Goal: Check status

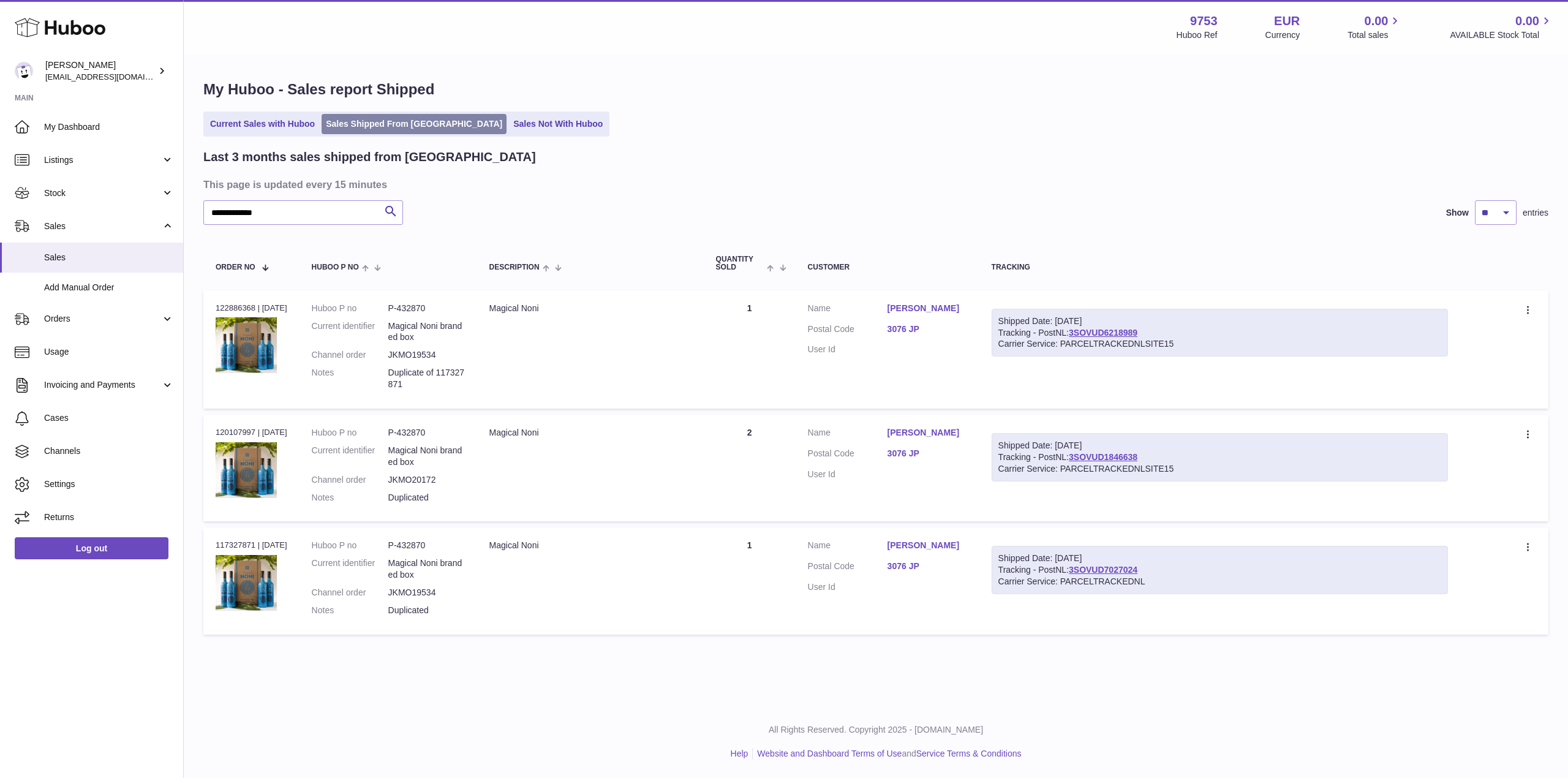
click at [378, 133] on link "Sales Shipped From [GEOGRAPHIC_DATA]" at bounding box center [414, 124] width 185 height 20
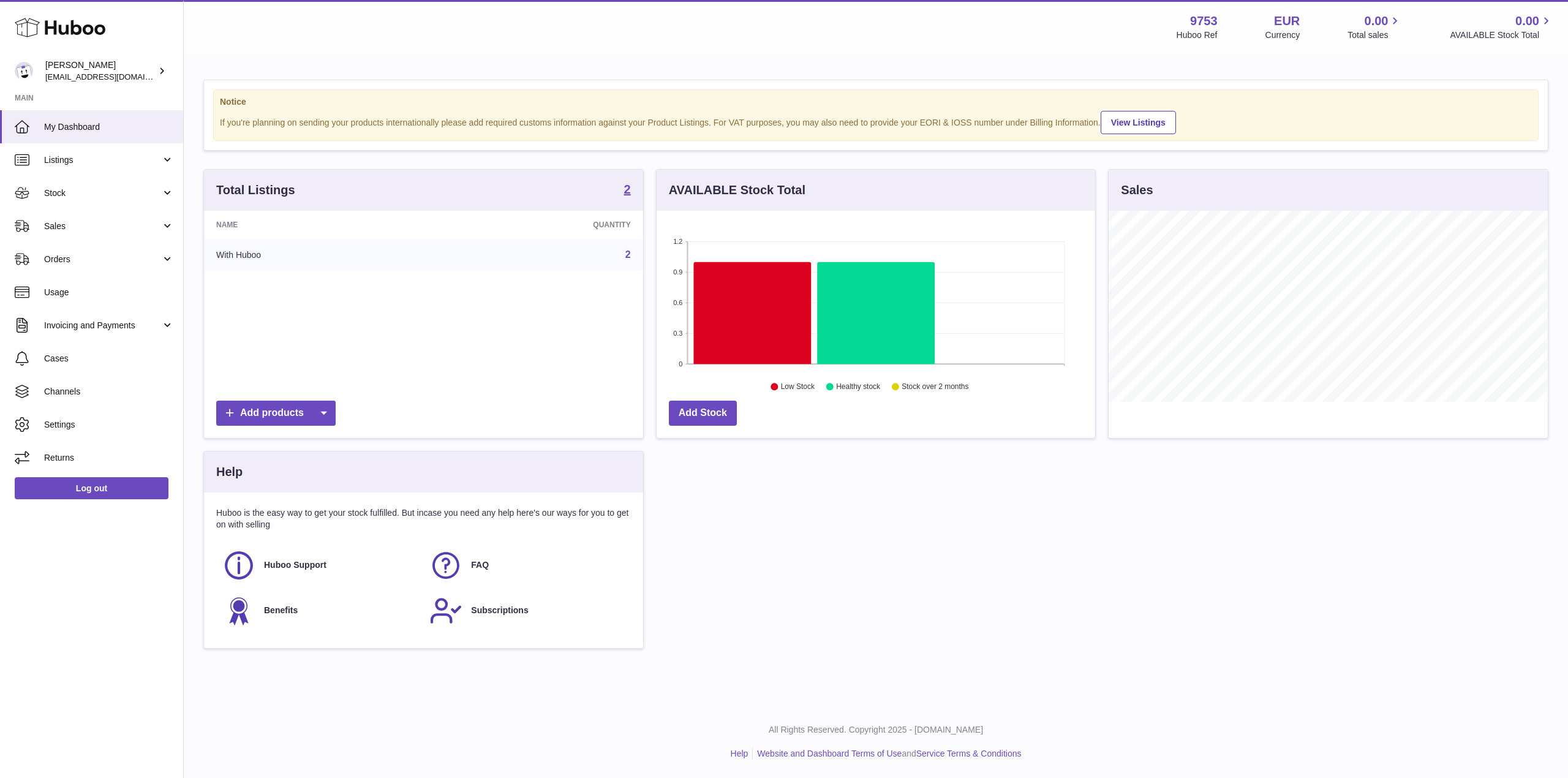
scroll to position [191, 438]
click at [108, 228] on span "Sales" at bounding box center [102, 227] width 117 height 11
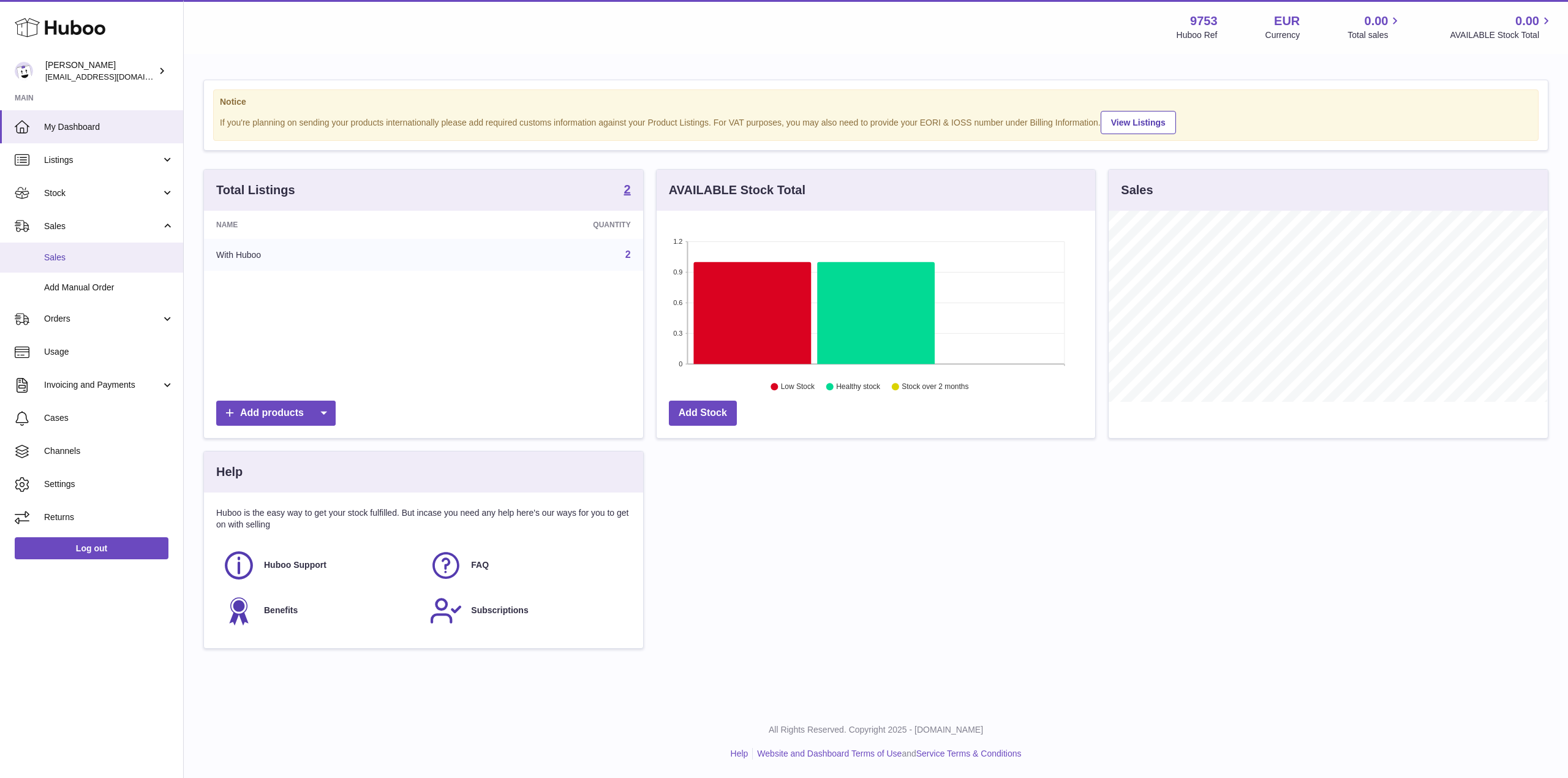
click at [115, 253] on span "Sales" at bounding box center [109, 258] width 130 height 11
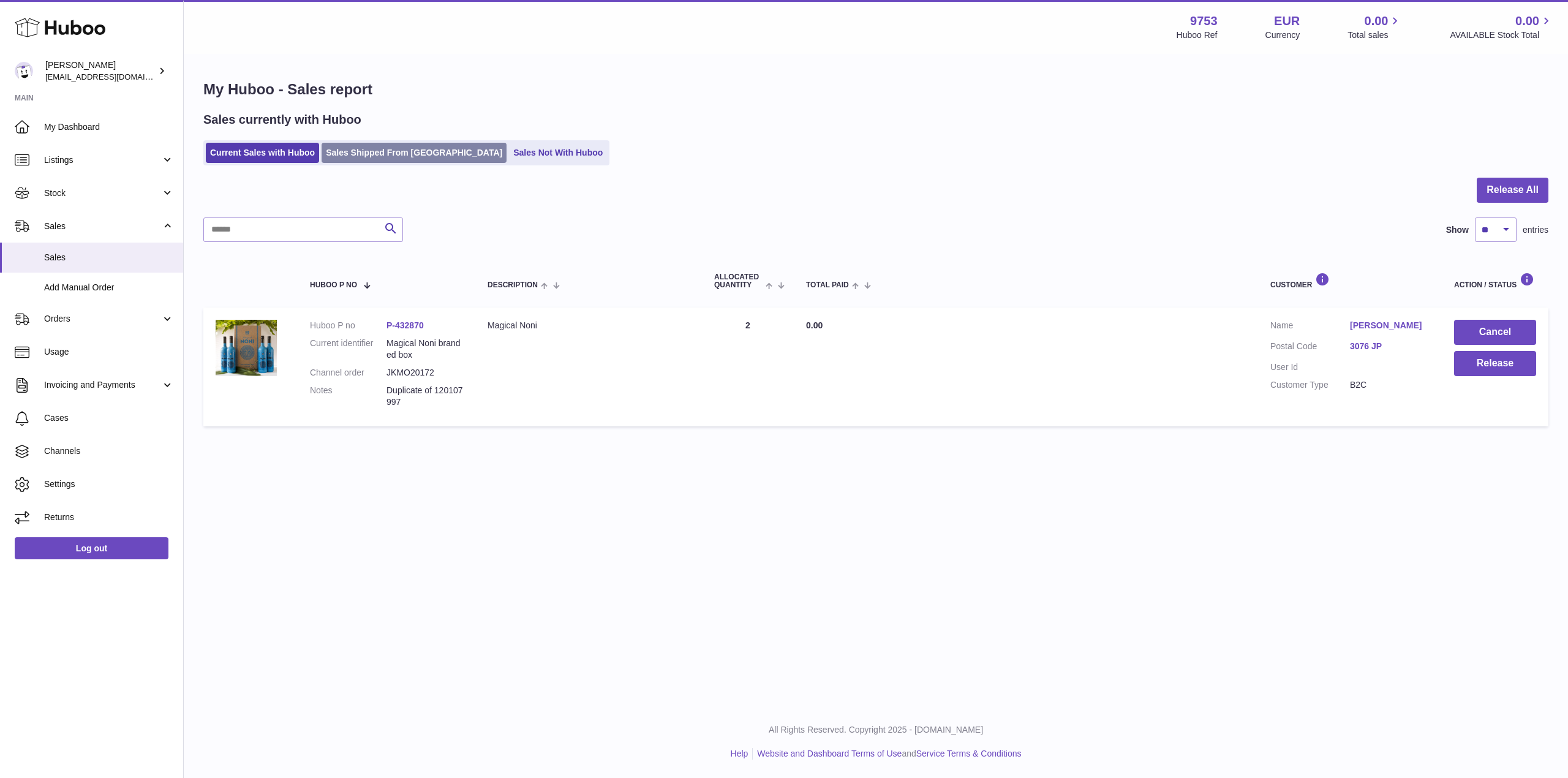
click at [410, 146] on link "Sales Shipped From [GEOGRAPHIC_DATA]" at bounding box center [414, 153] width 185 height 20
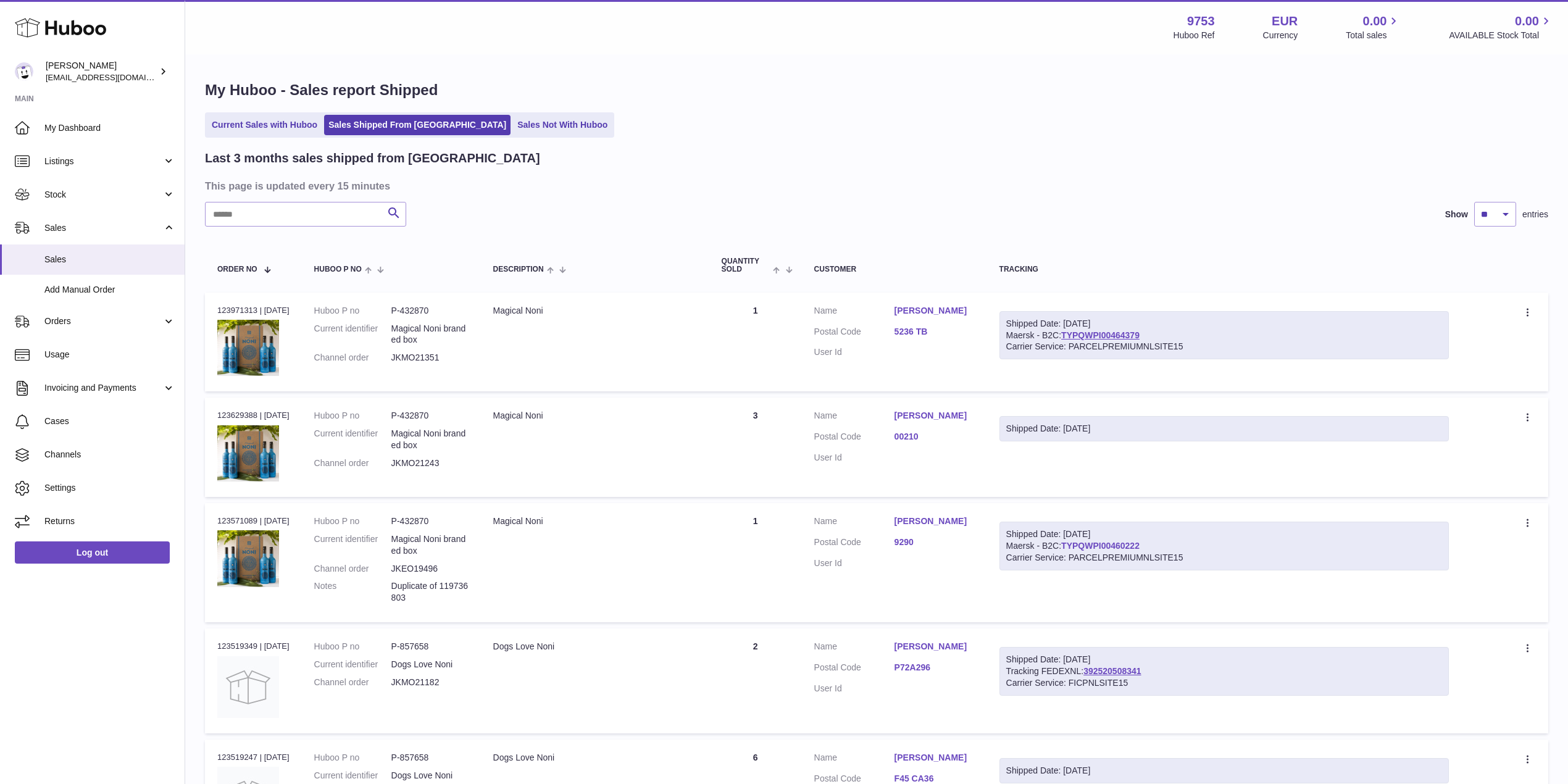
drag, startPoint x: 1176, startPoint y: 544, endPoint x: 1072, endPoint y: 545, distance: 104.0
click at [1072, 545] on div "Shipped Date: [DATE] Maersk - B2C: TYPQWPI00460222 Carrier Service: PARCELPREMI…" at bounding box center [1223, 546] width 449 height 49
copy link "TYPQWPI00460222"
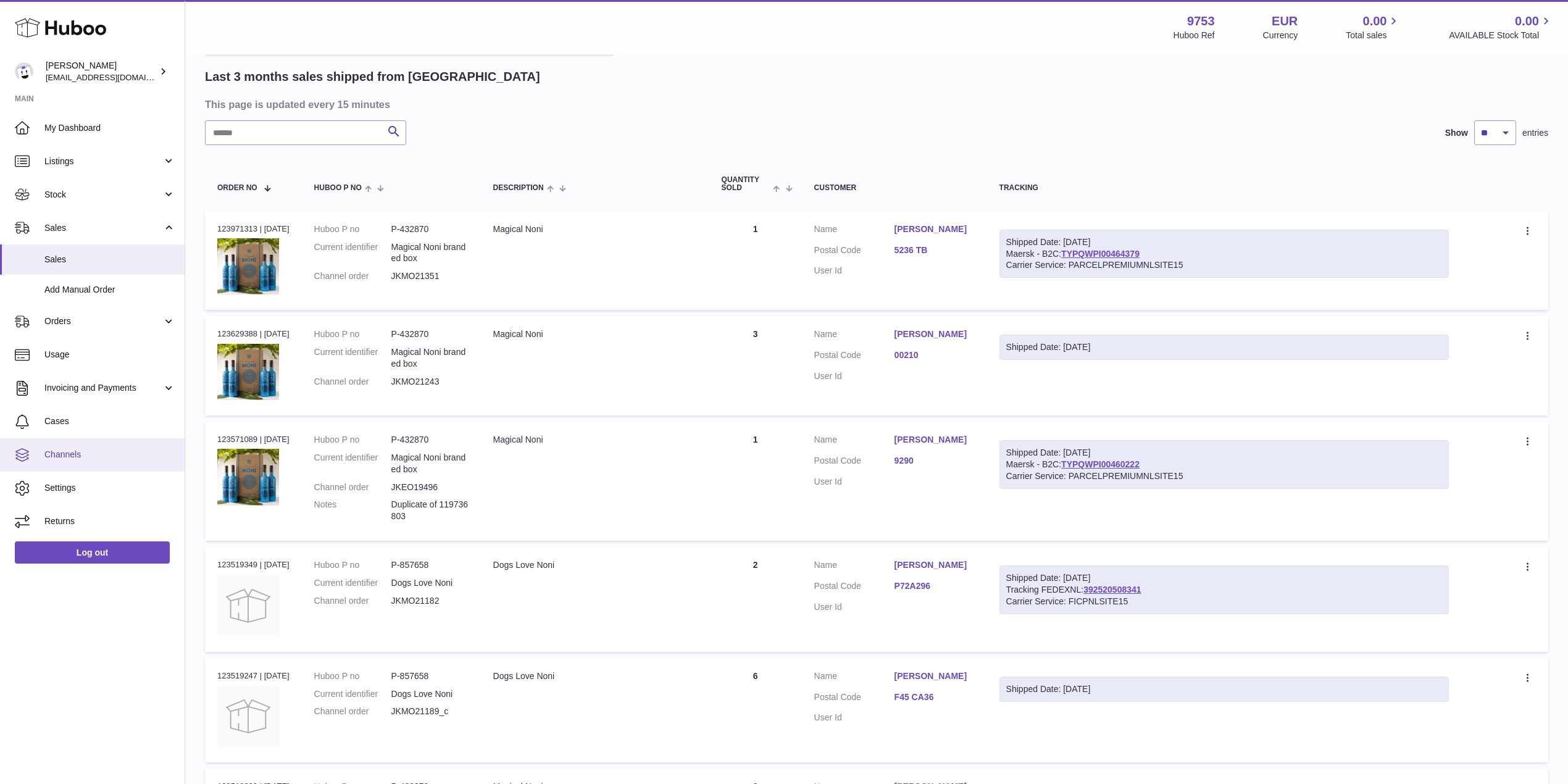
scroll to position [82, 0]
